Goal: Information Seeking & Learning: Learn about a topic

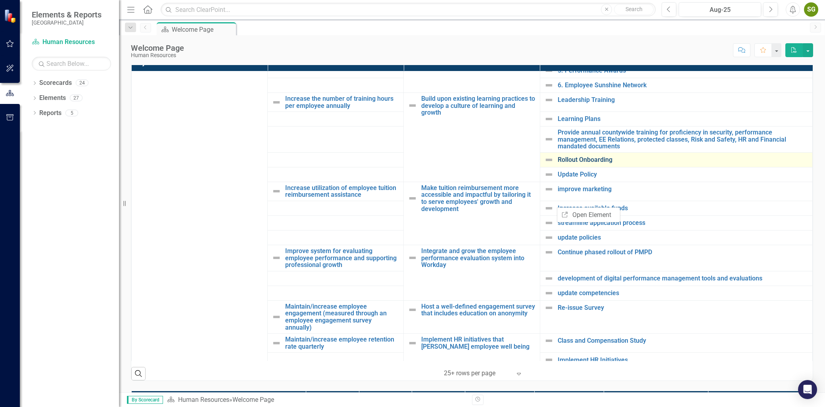
scroll to position [176, 0]
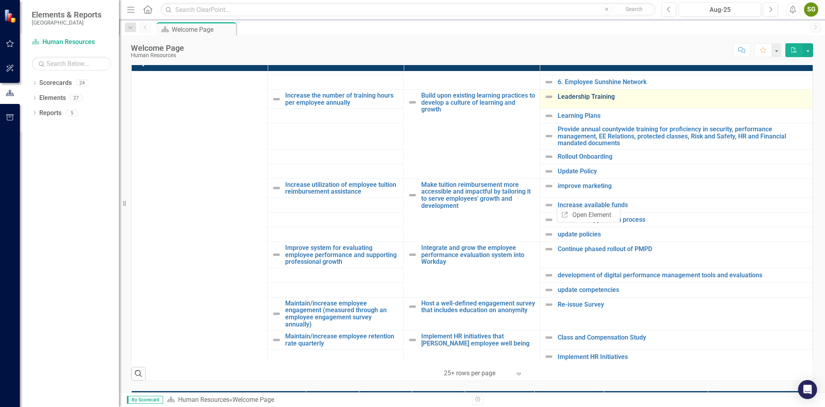
click at [640, 100] on link "Leadership Training" at bounding box center [683, 96] width 251 height 7
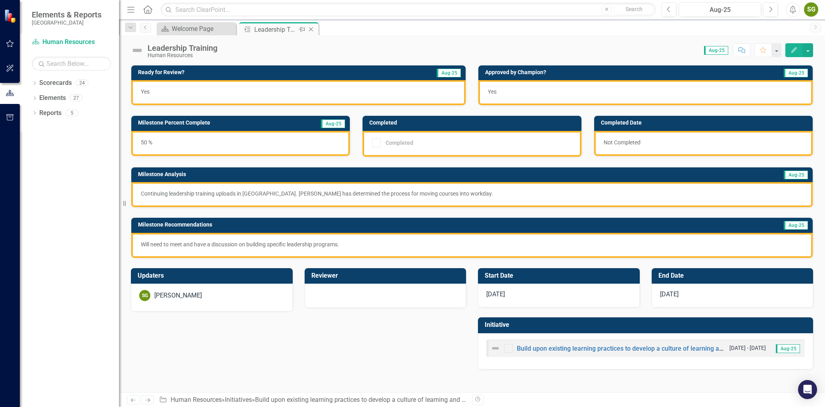
click at [310, 28] on icon "Close" at bounding box center [311, 29] width 8 height 6
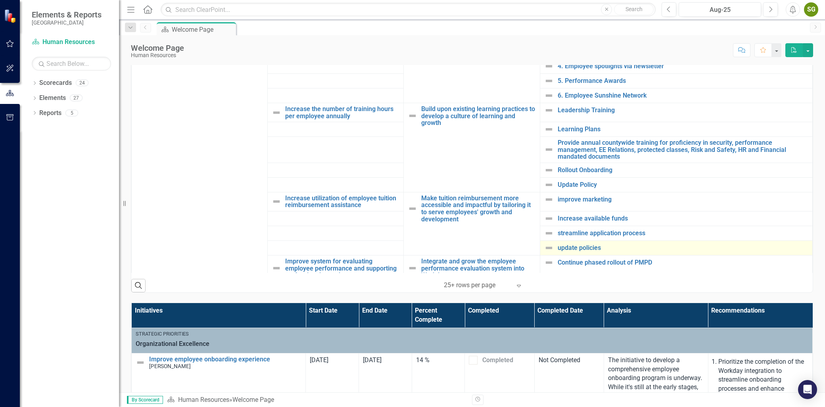
scroll to position [88, 0]
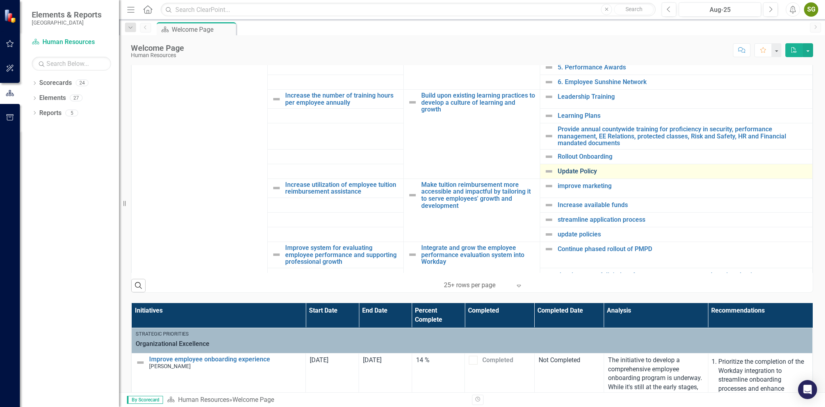
click at [783, 173] on link "Update Policy" at bounding box center [683, 171] width 251 height 7
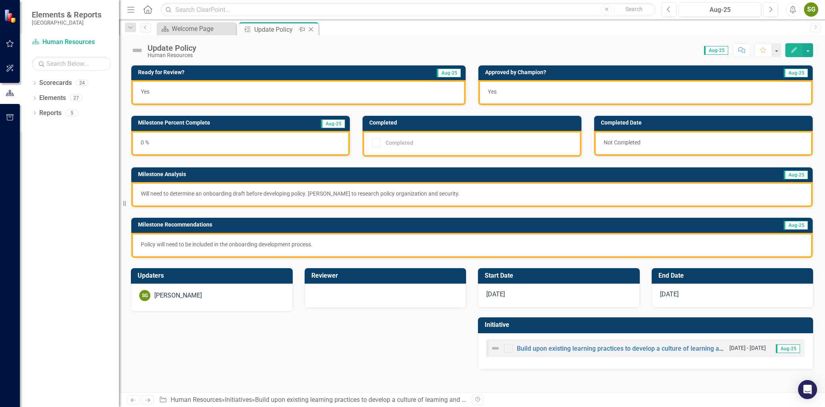
click at [310, 29] on icon "Close" at bounding box center [311, 29] width 8 height 6
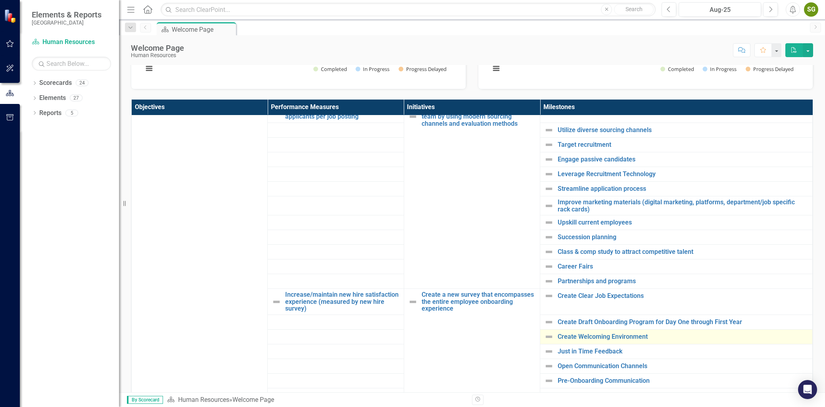
scroll to position [657, 0]
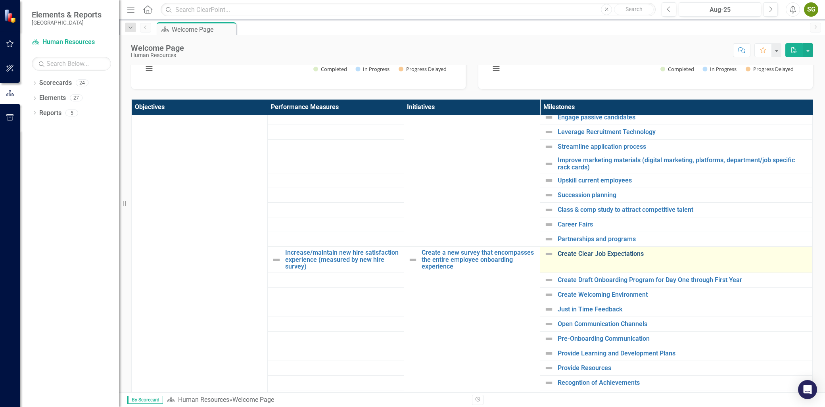
click at [597, 250] on link "Create Clear Job Expectations" at bounding box center [683, 253] width 251 height 7
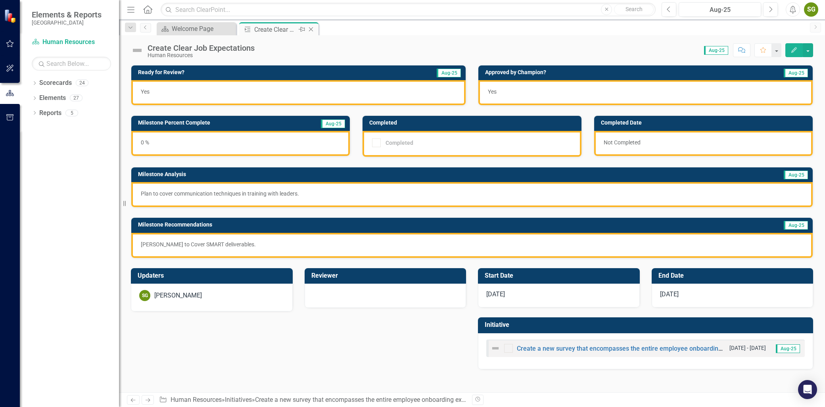
click at [311, 31] on icon "Close" at bounding box center [311, 29] width 8 height 6
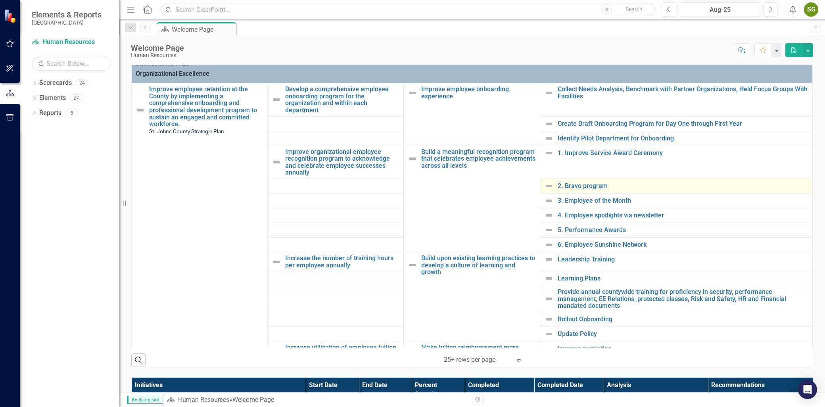
scroll to position [176, 0]
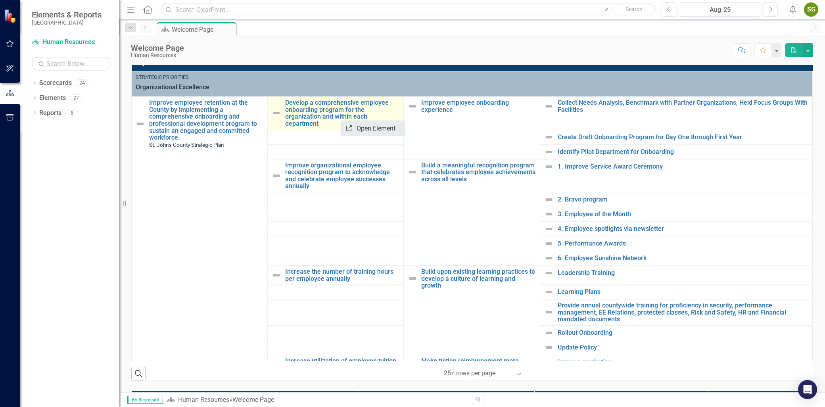
click at [353, 125] on link "Link Open Element" at bounding box center [373, 128] width 63 height 15
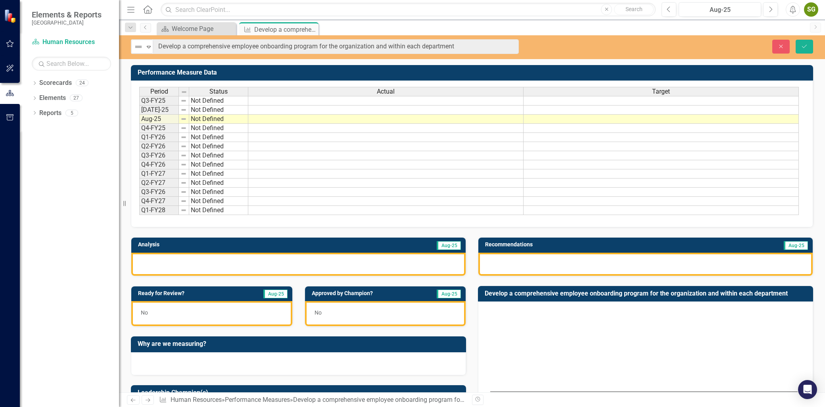
click at [0, 0] on icon "Close" at bounding box center [0, 0] width 0 height 0
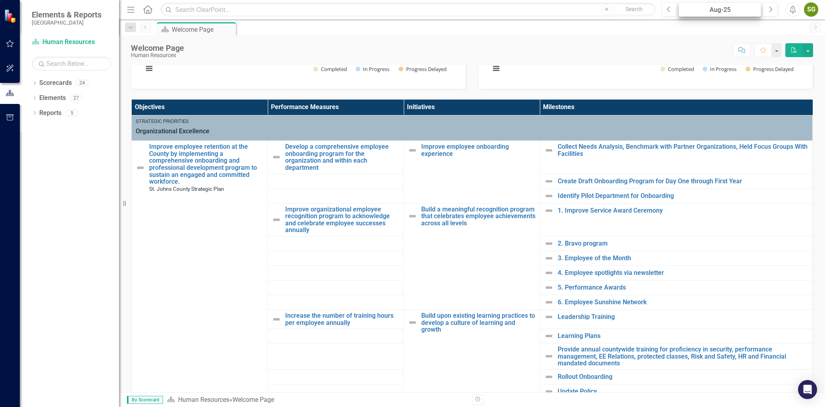
scroll to position [132, 0]
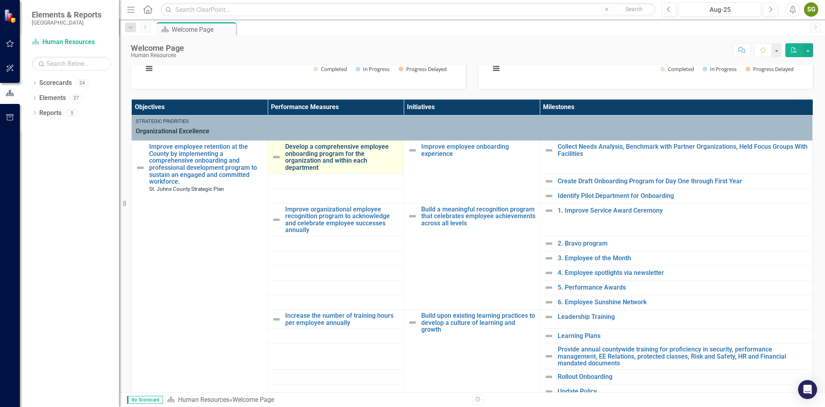
click at [312, 153] on link "Develop a comprehensive employee onboarding program for the organization and wi…" at bounding box center [342, 157] width 114 height 28
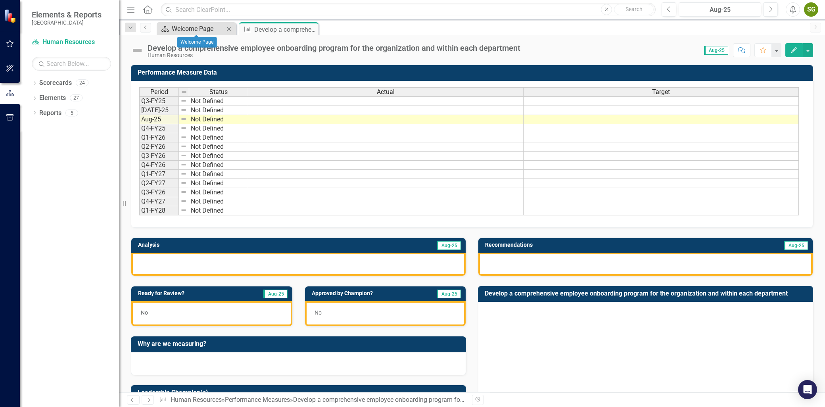
click at [198, 29] on div "Welcome Page" at bounding box center [198, 29] width 52 height 10
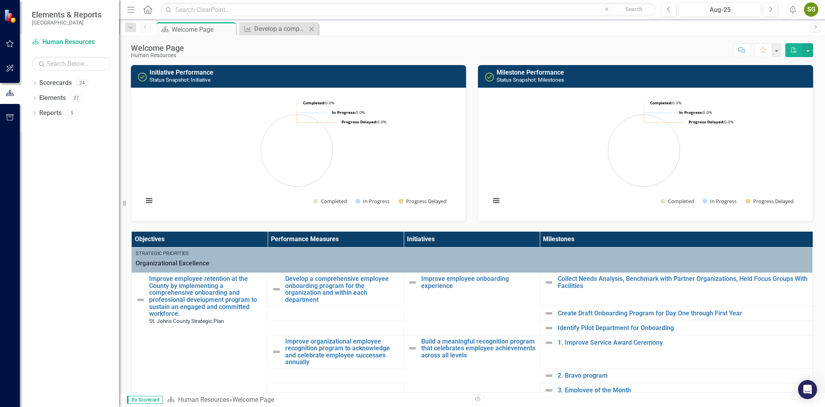
click at [310, 27] on icon at bounding box center [312, 29] width 4 height 4
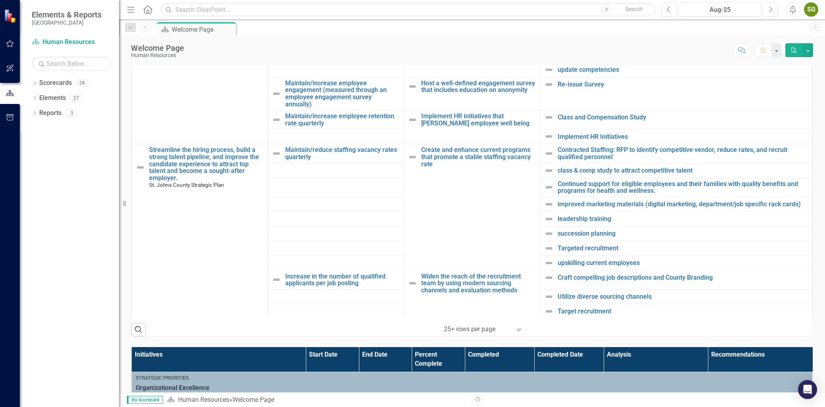
scroll to position [352, 0]
click at [564, 203] on link "improved marketing materials (digital marketing, department/job specific rack c…" at bounding box center [683, 204] width 251 height 7
